Goal: Task Accomplishment & Management: Use online tool/utility

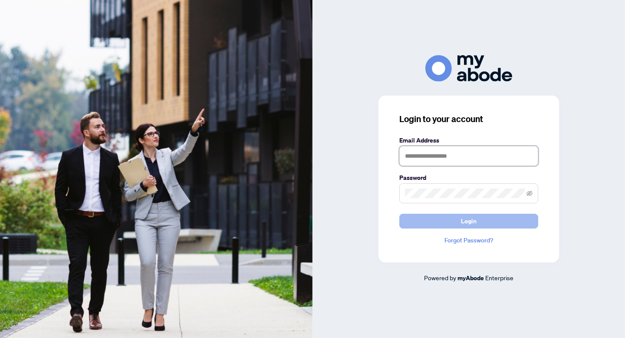
type input "**********"
click at [456, 222] on button "Login" at bounding box center [468, 220] width 139 height 15
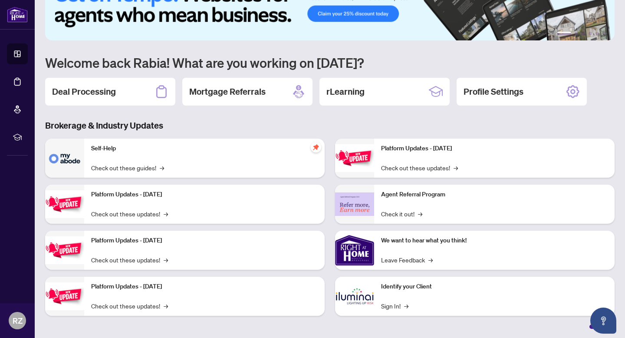
scroll to position [33, 0]
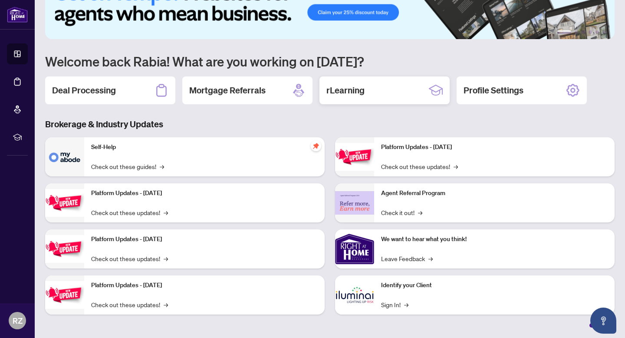
click at [357, 99] on div "rLearning" at bounding box center [384, 90] width 130 height 28
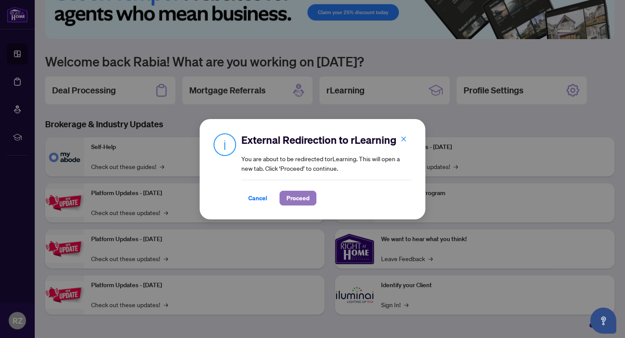
click at [306, 194] on span "Proceed" at bounding box center [297, 198] width 23 height 14
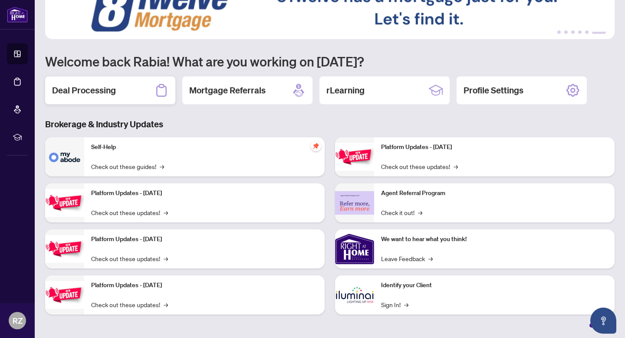
click at [161, 93] on icon at bounding box center [161, 90] width 14 height 14
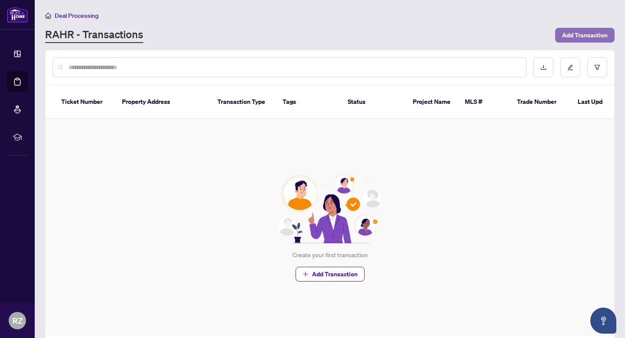
click at [569, 32] on span "Add Transaction" at bounding box center [585, 35] width 46 height 14
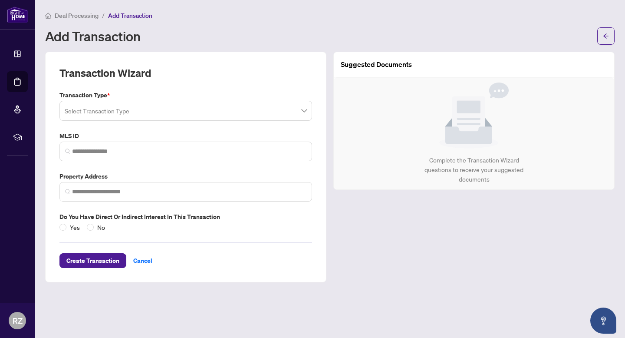
click at [149, 115] on input "search" at bounding box center [182, 111] width 234 height 19
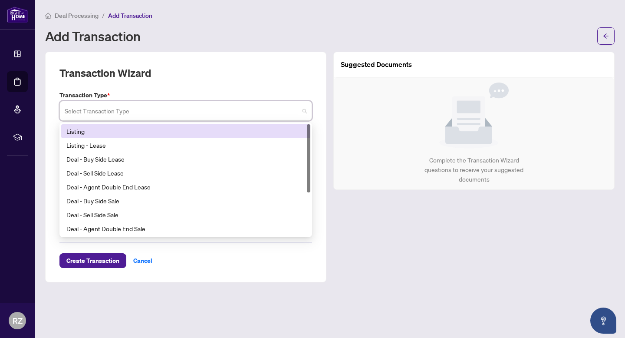
click at [216, 44] on main "Deal Processing / Add Transaction Add Transaction Transaction Wizard Transactio…" at bounding box center [330, 169] width 590 height 338
